Goal: Use online tool/utility: Utilize a website feature to perform a specific function

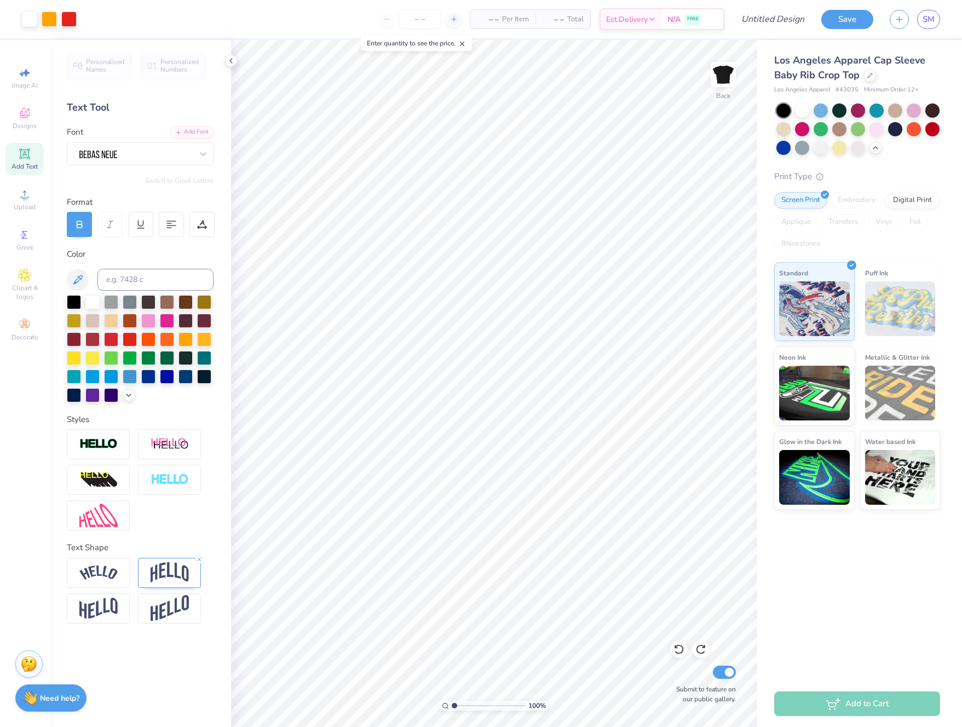
click at [28, 157] on icon at bounding box center [24, 153] width 10 height 10
type input "6.27"
type input "1.88"
type input "6.58"
type input "4.03"
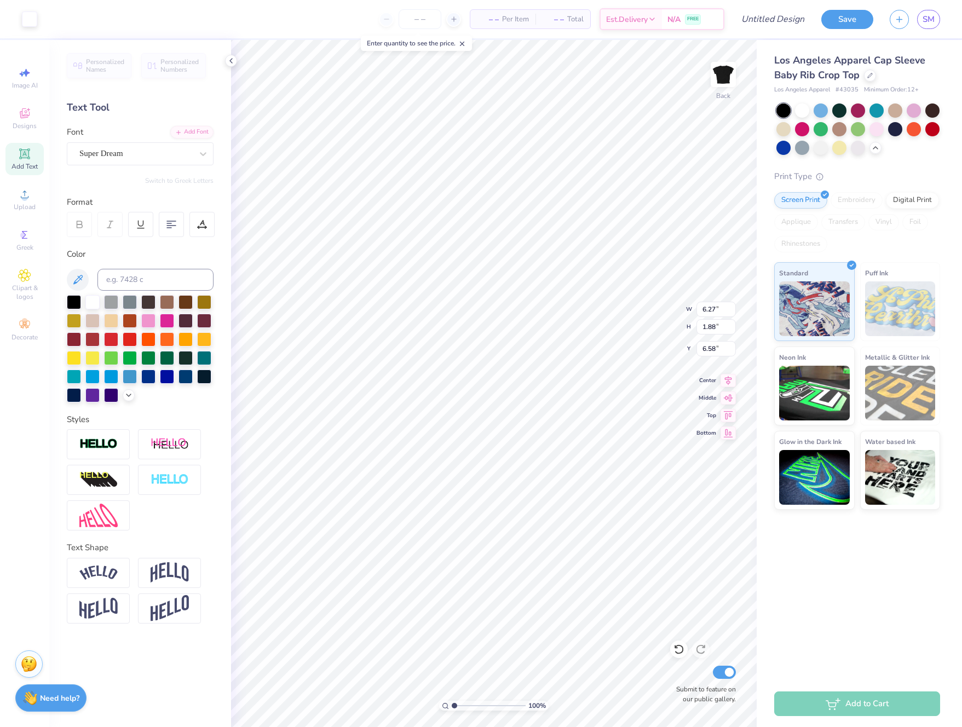
type input "1.17"
type input "6.17"
type textarea "T"
type textarea "20"
type input "6.14"
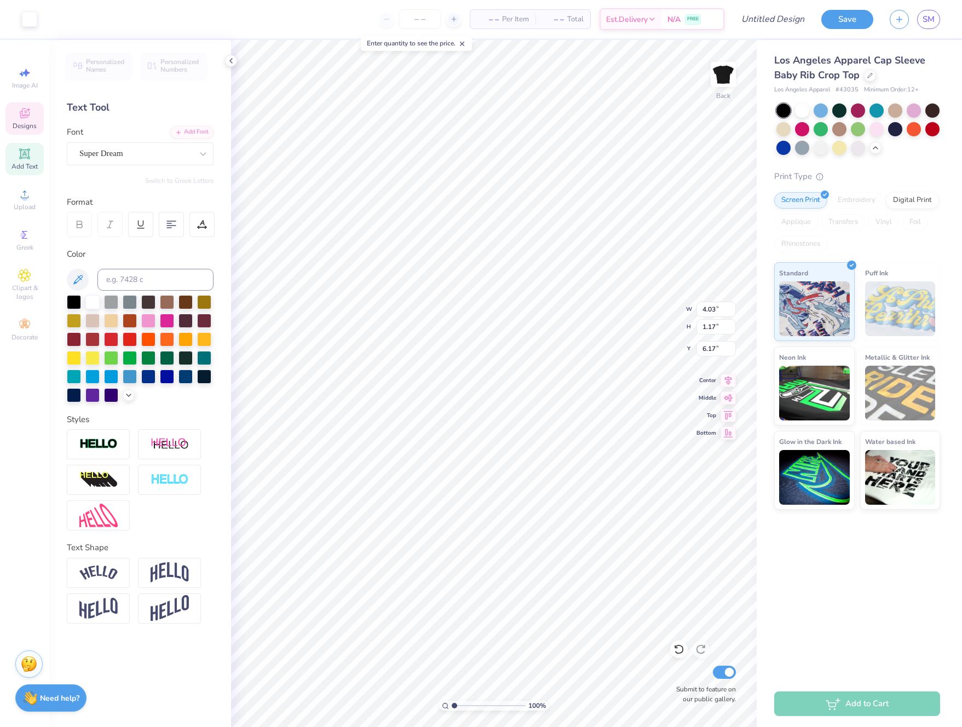
type input "3.32"
type input "4.37"
type input "1.96"
type input "1.17"
type input "6.75"
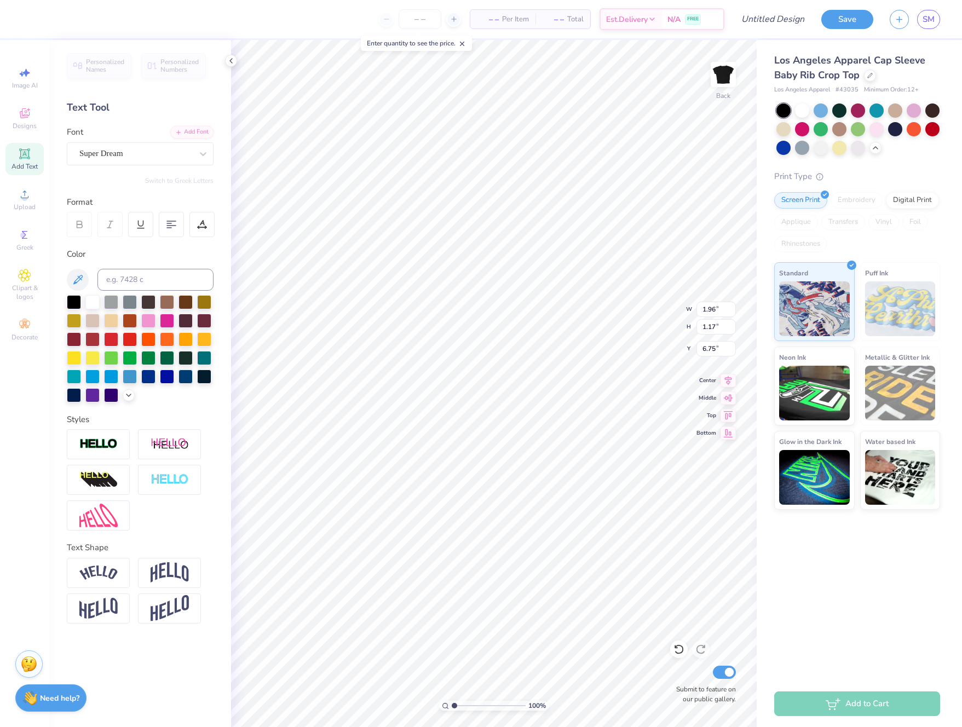
type input "0.75"
type input "0.45"
type input "7.47"
type input "0.63"
type input "0.37"
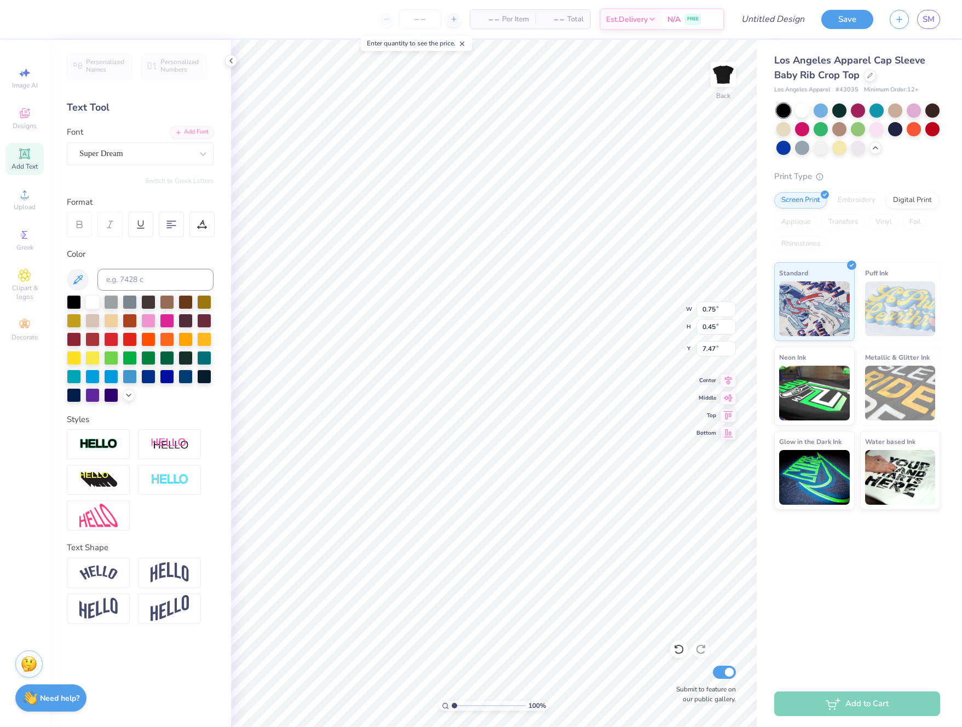
type input "7.54"
type input "0.57"
type input "0.34"
type input "7.31"
type input "6.27"
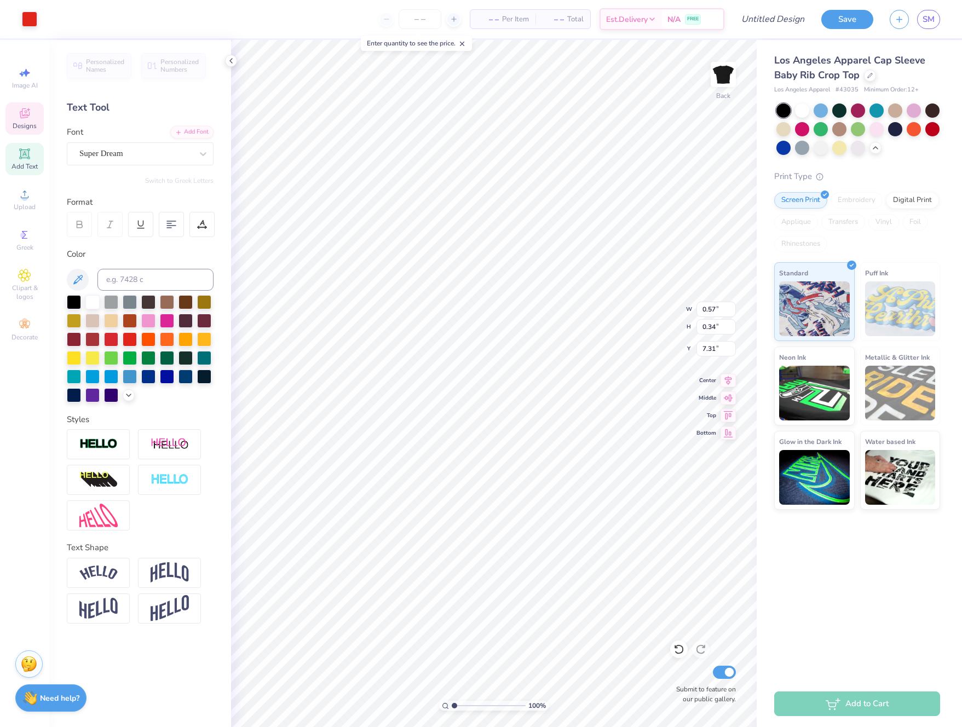
type input "1.88"
type input "6.54"
click at [35, 162] on span "Add Text" at bounding box center [25, 166] width 26 height 9
type input "4.03"
type input "1.17"
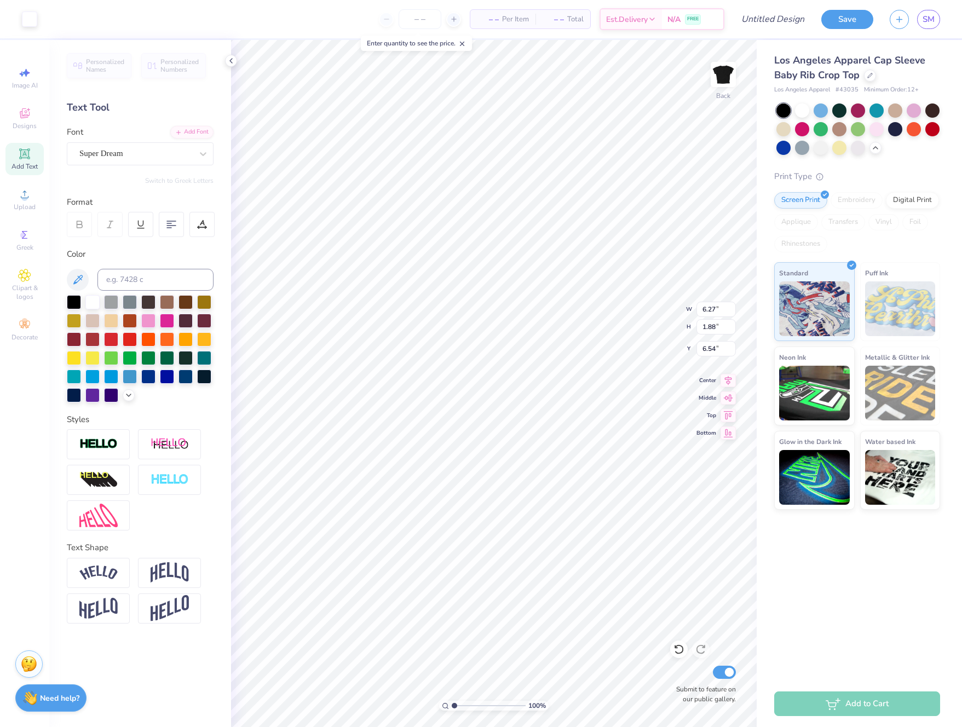
type input "6.17"
type textarea "T"
type textarea "1"
type textarea "21"
type input "6.14"
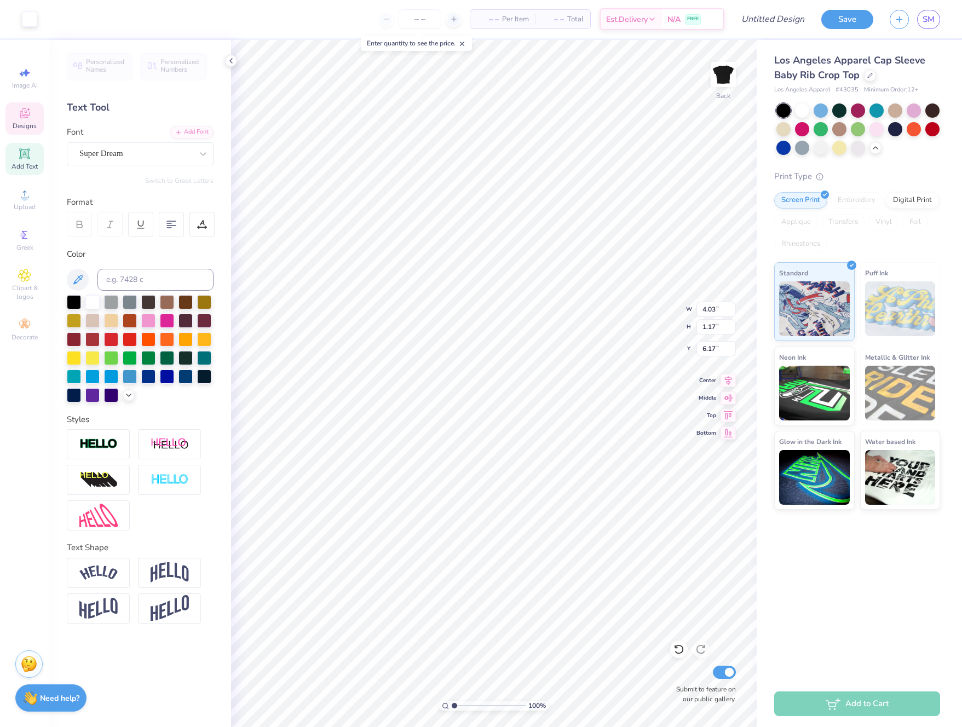
type input "3.32"
type input "4.37"
type input "1.71"
type input "1.17"
type input "6.75"
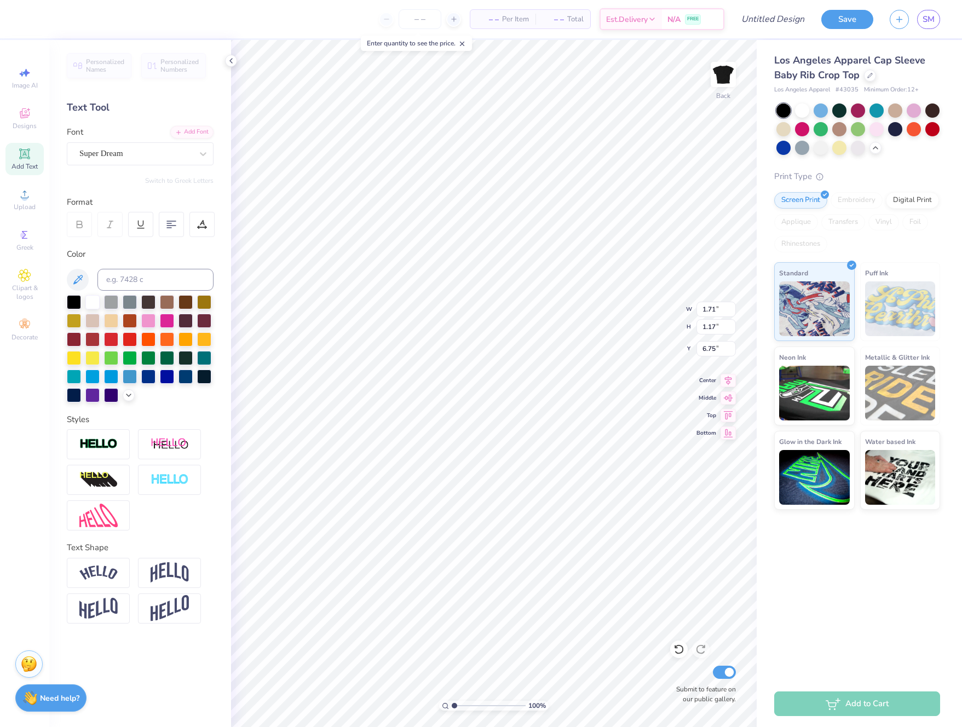
type input "0.97"
type input "0.66"
type input "7.25"
type input "0.47"
type input "0.32"
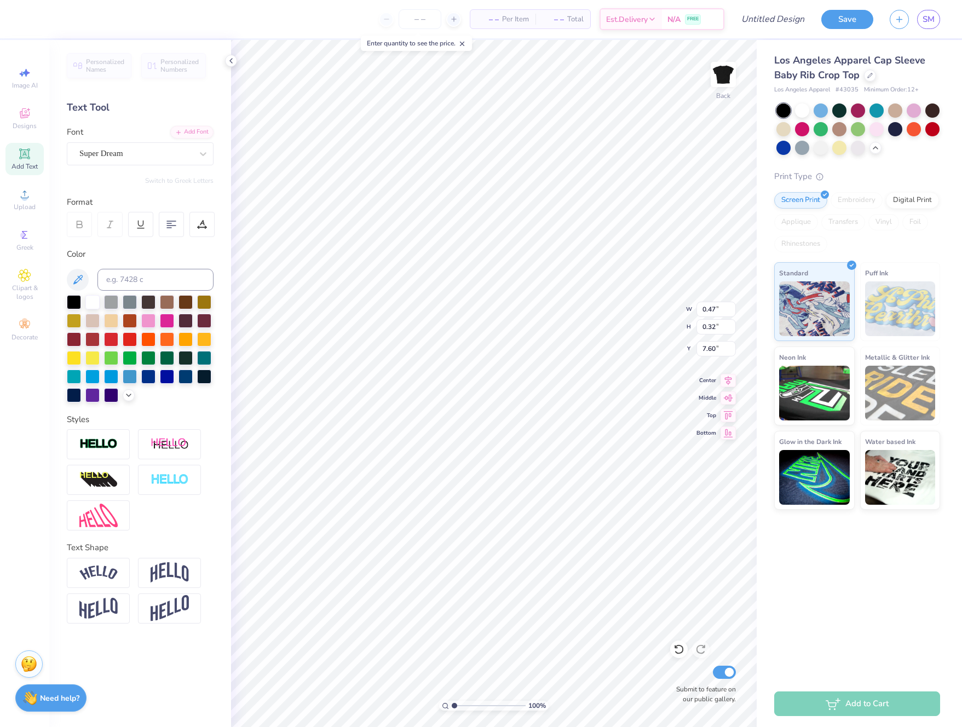
type input "7.33"
type input "0.44"
type input "0.30"
type input "7.31"
type input "0.44"
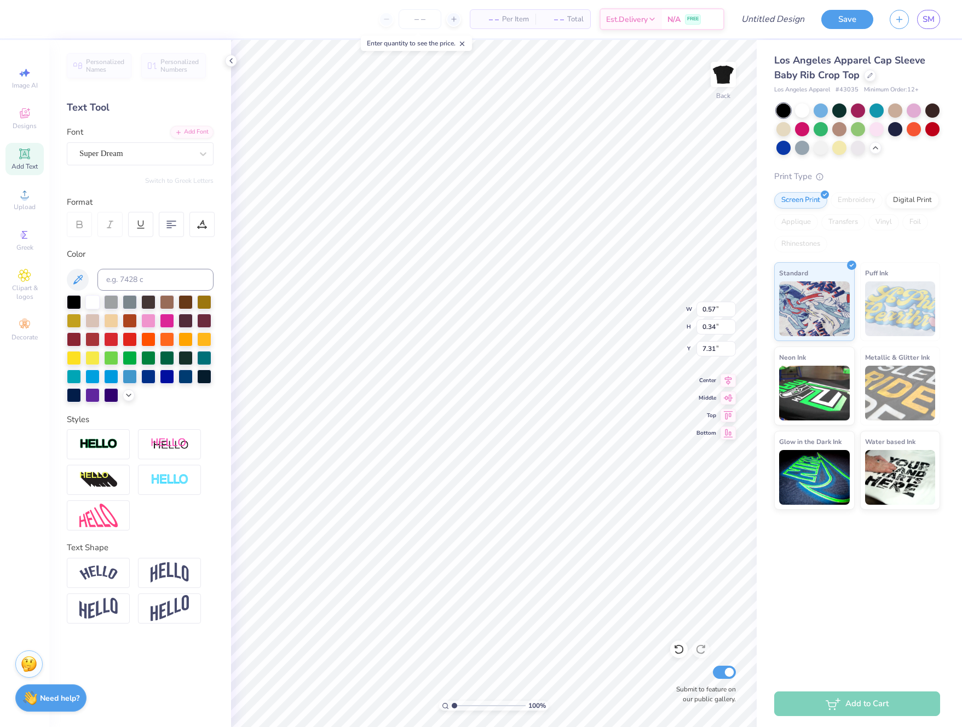
type input "0.30"
type input "0.47"
type input "0.32"
type input "7.28"
type input "0.50"
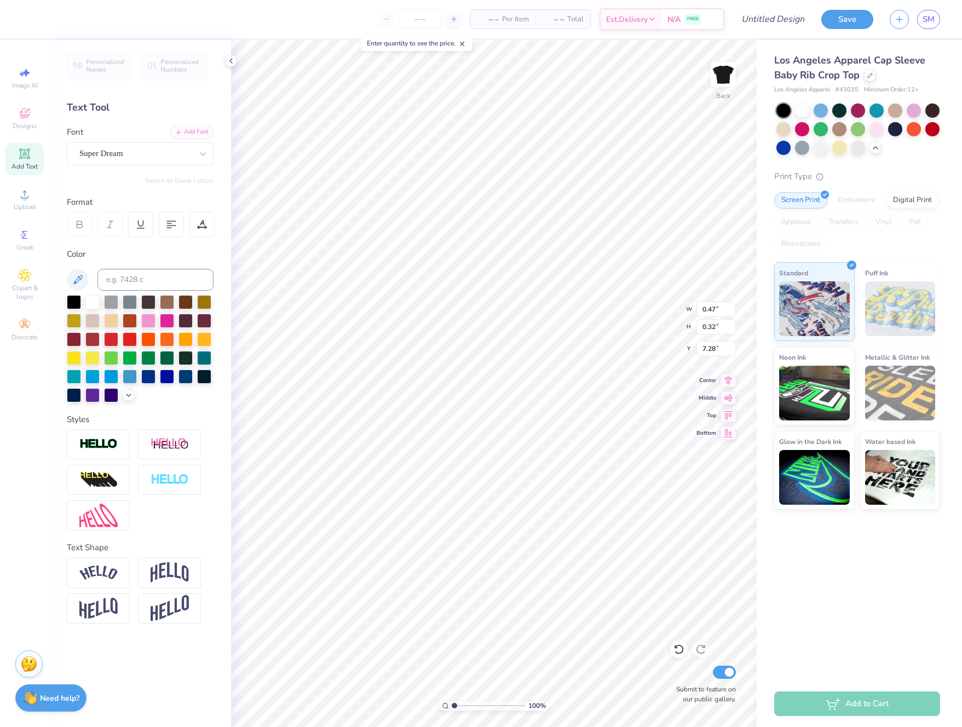
type input "0.34"
type input "7.27"
type input "0.51"
type input "0.35"
type input "7.26"
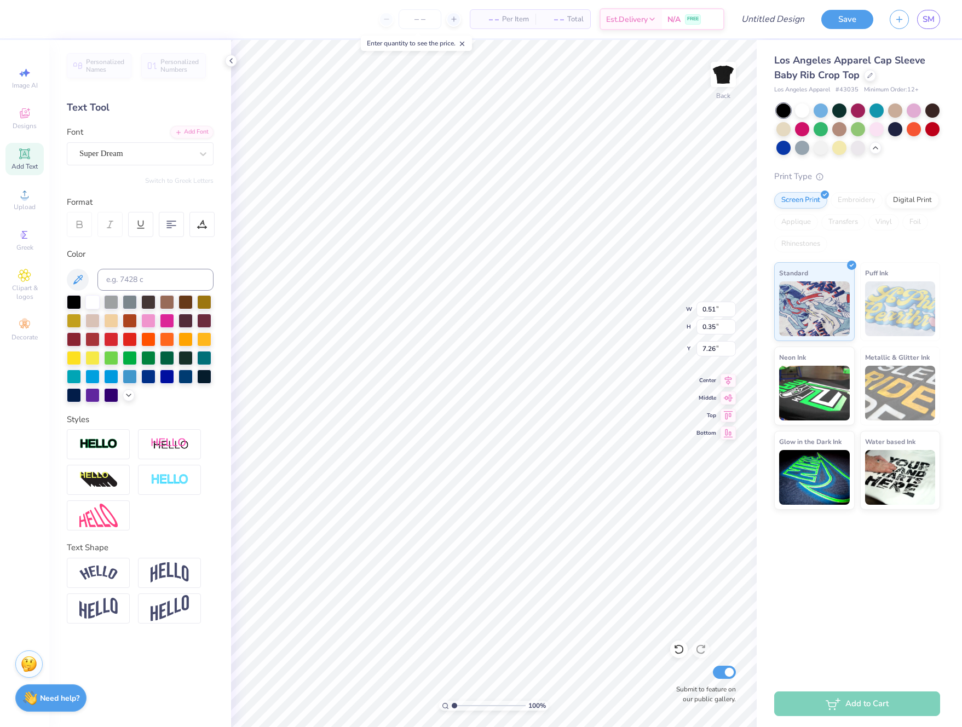
type input "0.54"
type input "0.37"
type input "7.24"
type input "0.54"
type input "0.37"
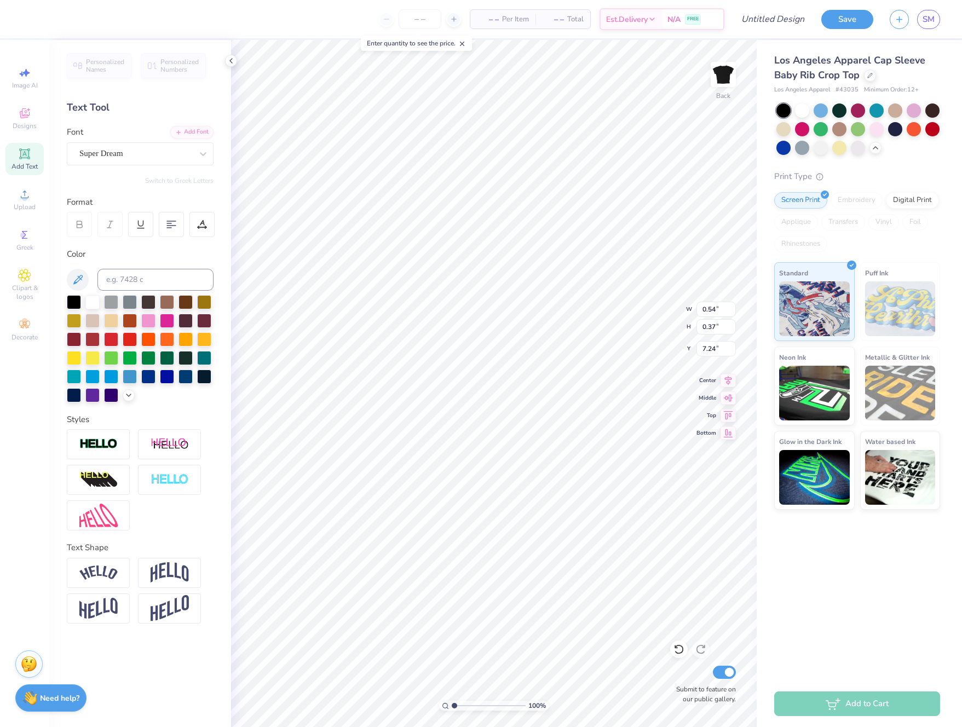
type input "7.28"
type input "0.57"
type input "0.39"
type input "7.25"
type input "0.34"
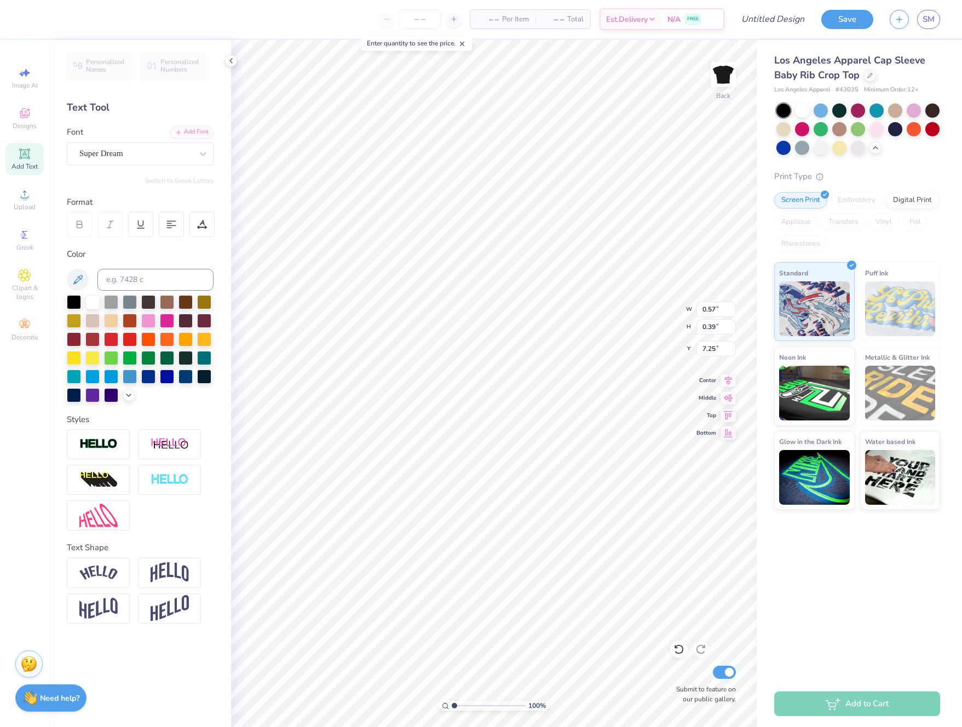
type input "7.31"
type input "0.39"
type input "7.26"
